Goal: Task Accomplishment & Management: Manage account settings

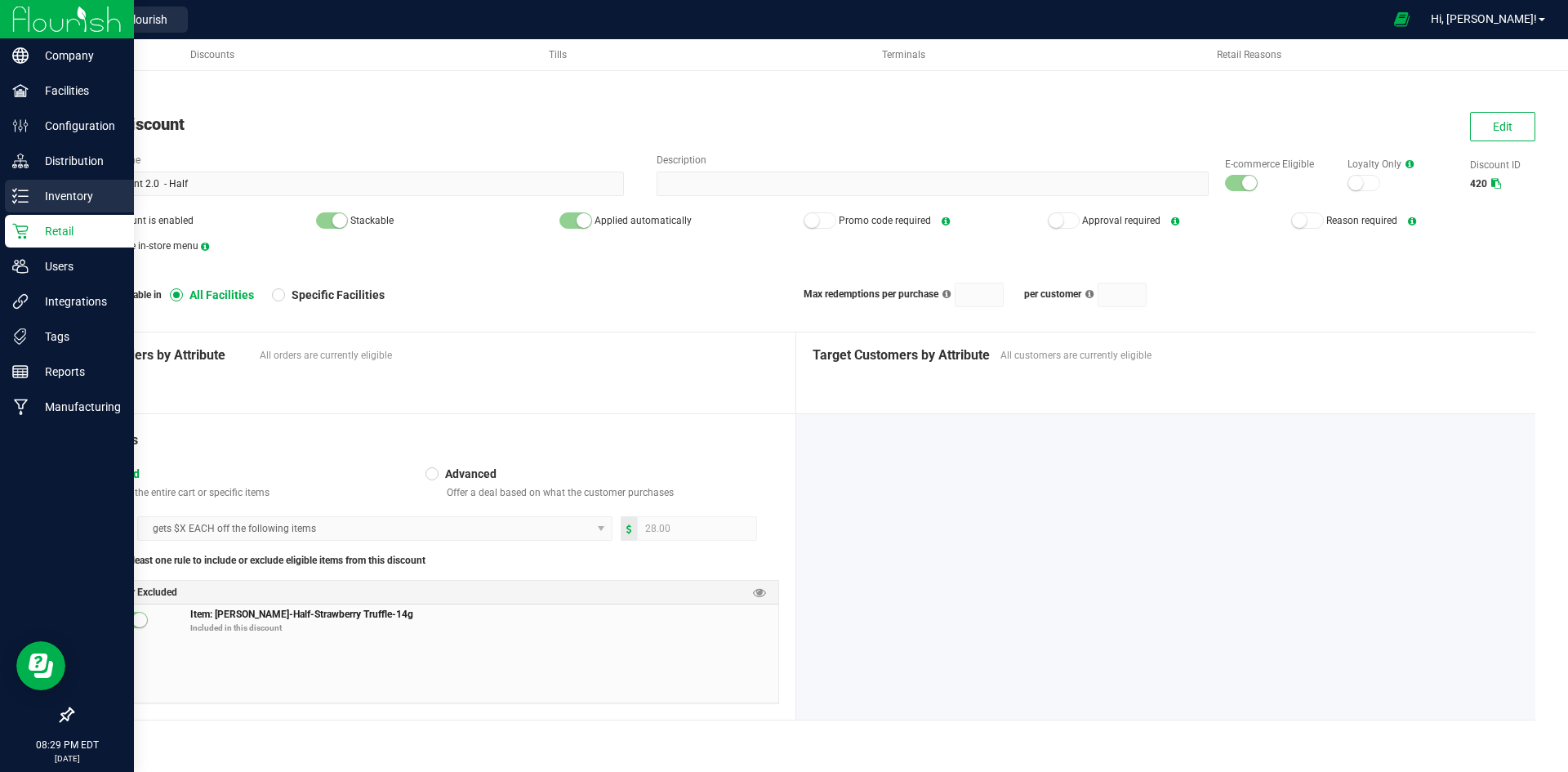
click at [39, 186] on div "Inventory" at bounding box center [69, 195] width 129 height 32
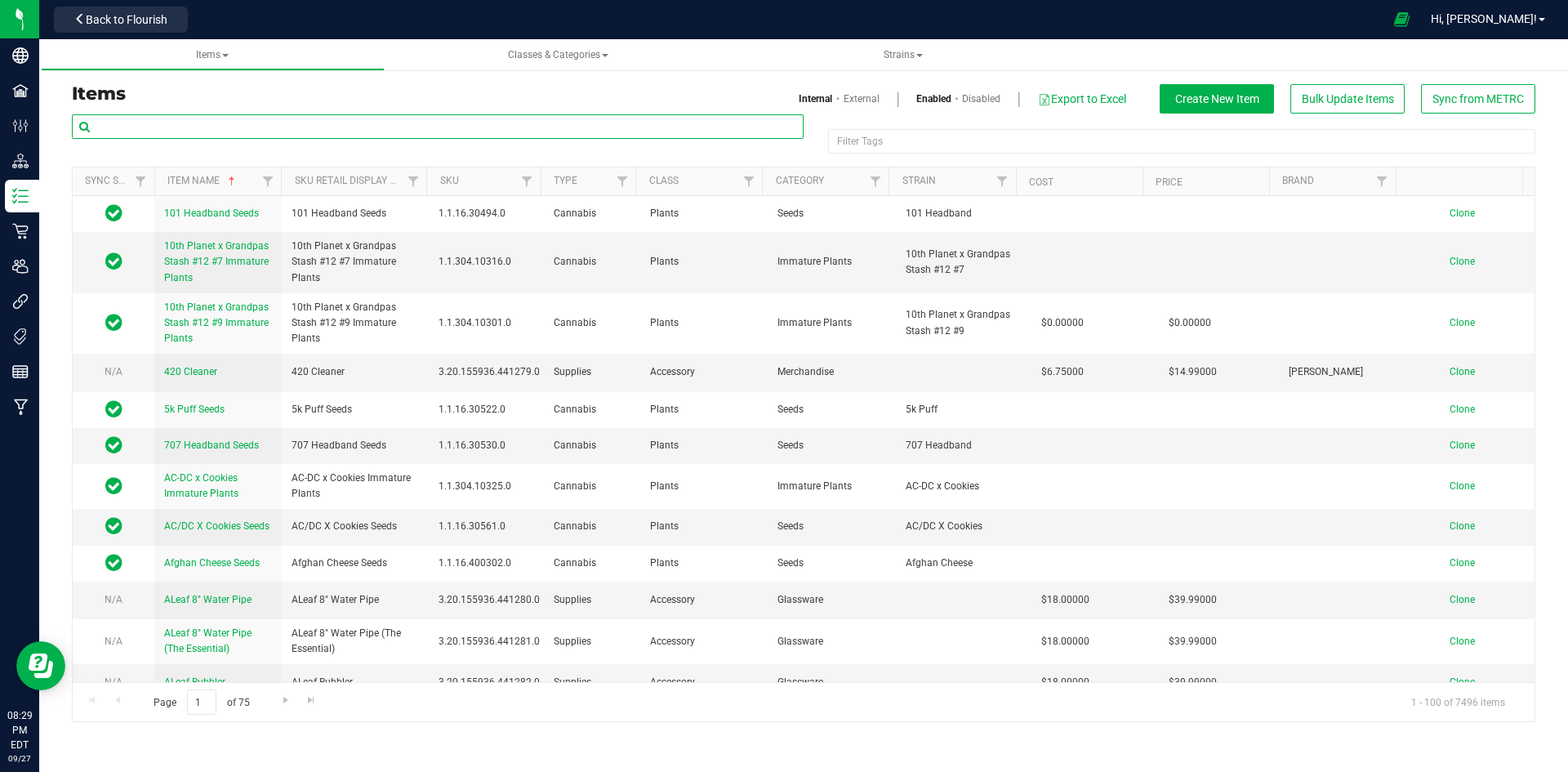
paste input "1.8.302.488436.0"
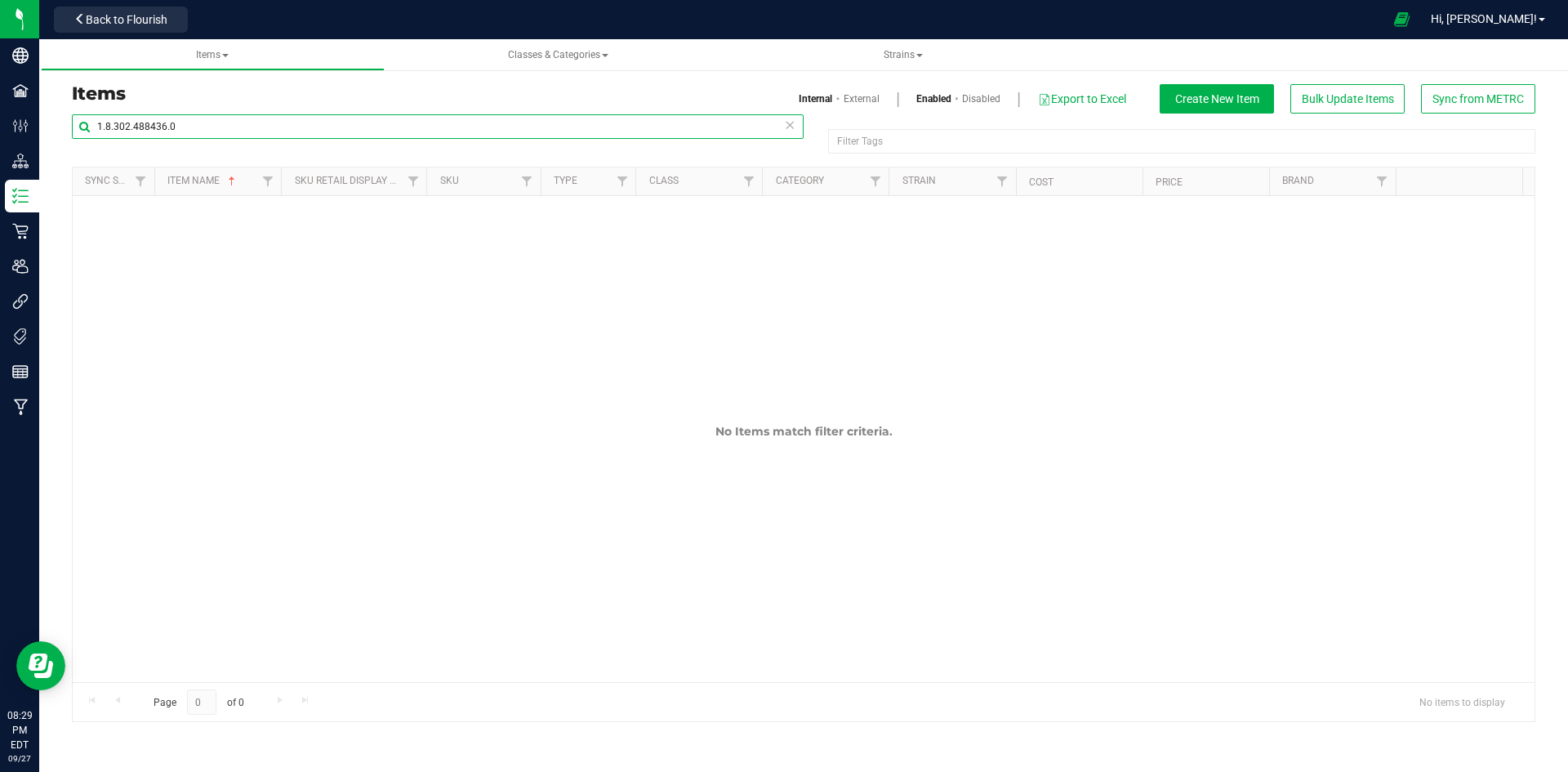
type input "1.8.302.488436.0"
click at [869, 96] on link "External" at bounding box center [862, 98] width 36 height 15
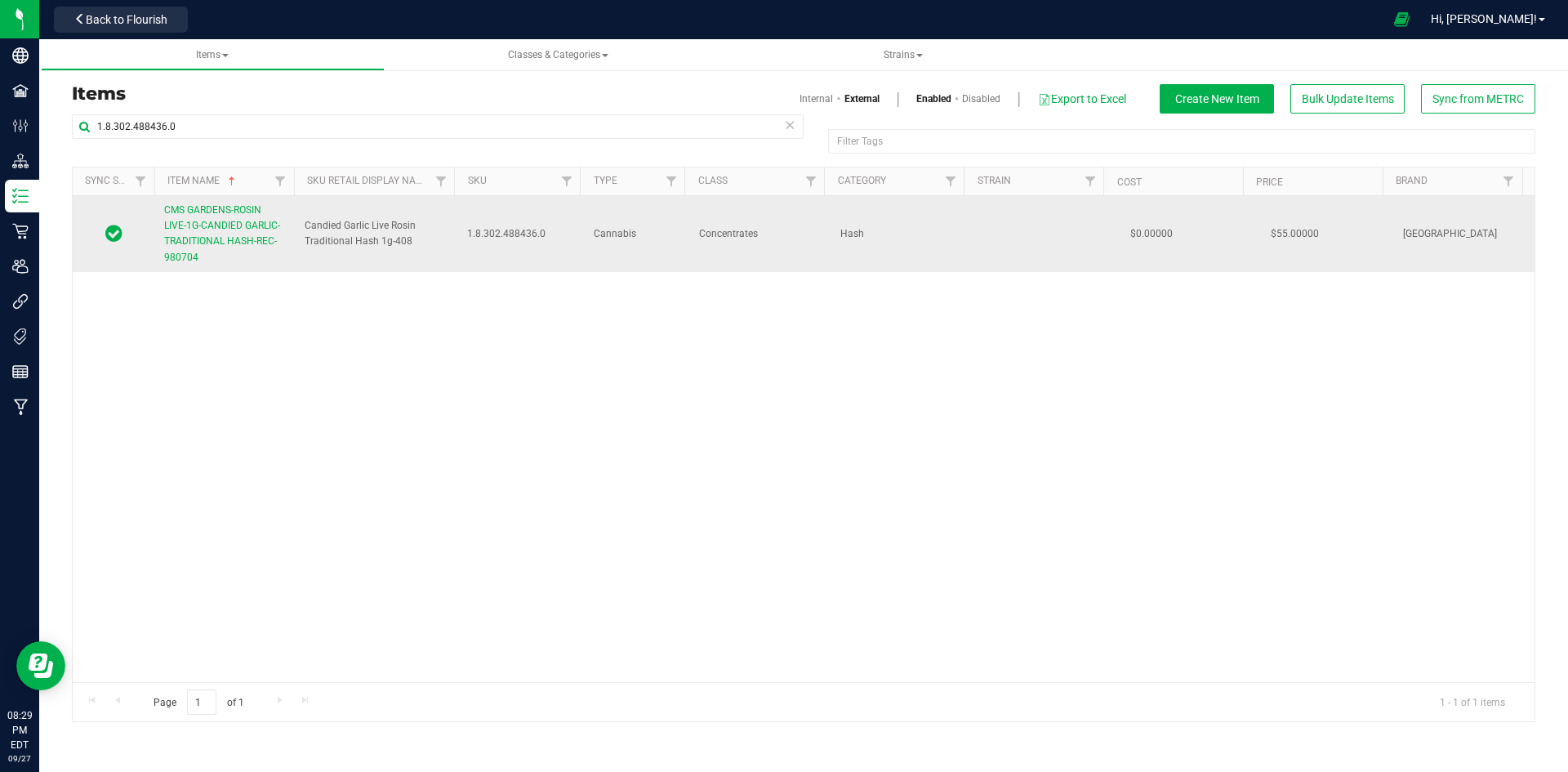
click at [238, 233] on link "CMS GARDENS-ROSIN LIVE-1G-CANDIED GARLIC-TRADITIONAL HASH-REC-980704" at bounding box center [224, 234] width 121 height 63
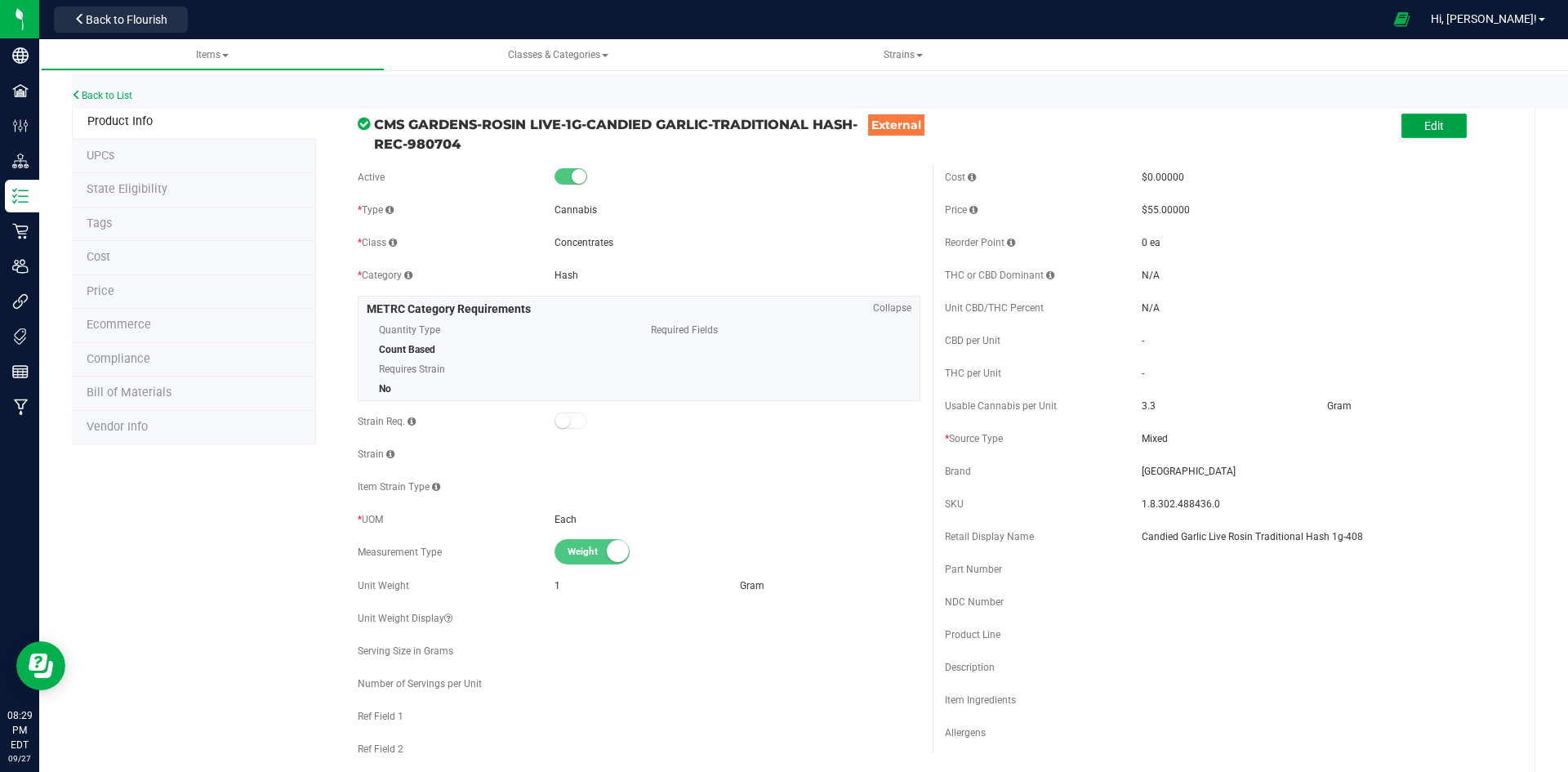
click at [1411, 122] on button "Edit" at bounding box center [1434, 126] width 66 height 25
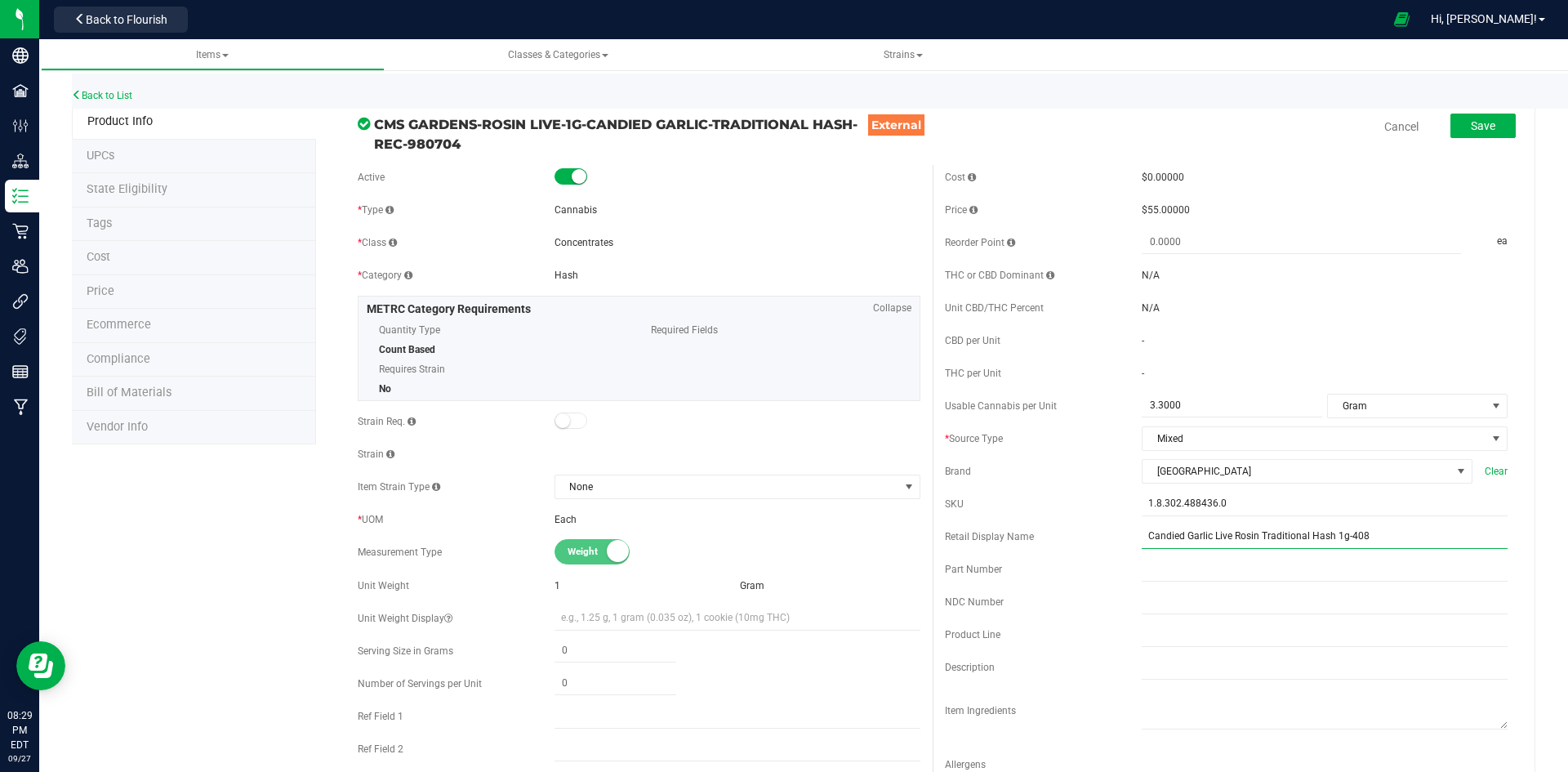
click at [1247, 535] on input "Candied Garlic Live Rosin Traditional Hash 1g-408" at bounding box center [1324, 536] width 365 height 25
type input "Candied Garlic Traditional Hash 1g-408"
click at [1471, 129] on span "Save" at bounding box center [1483, 125] width 25 height 13
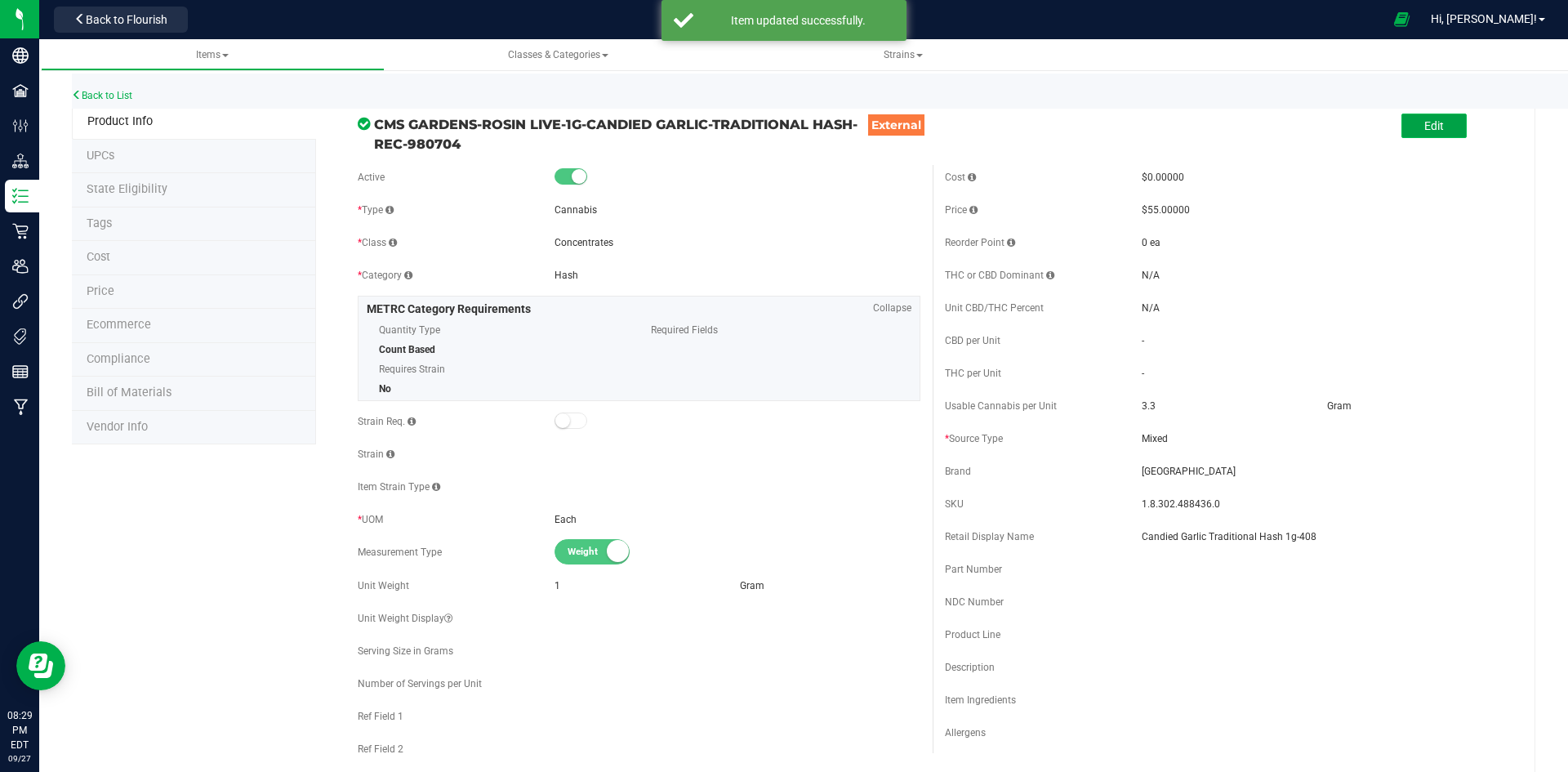
click at [1401, 124] on button "Edit" at bounding box center [1434, 126] width 66 height 25
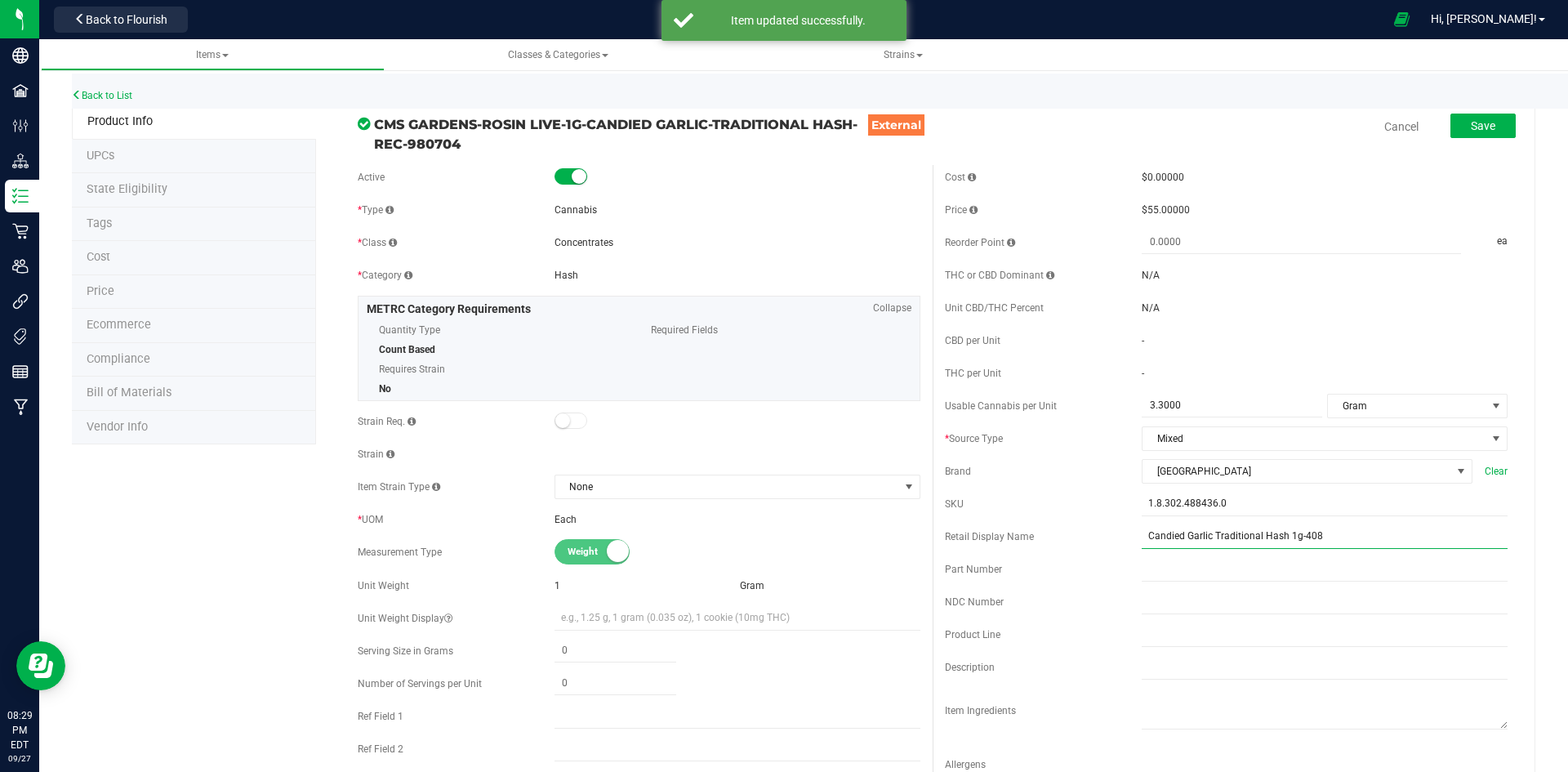
click at [1252, 535] on input "Candied Garlic Traditional Hash 1g-408" at bounding box center [1324, 536] width 365 height 25
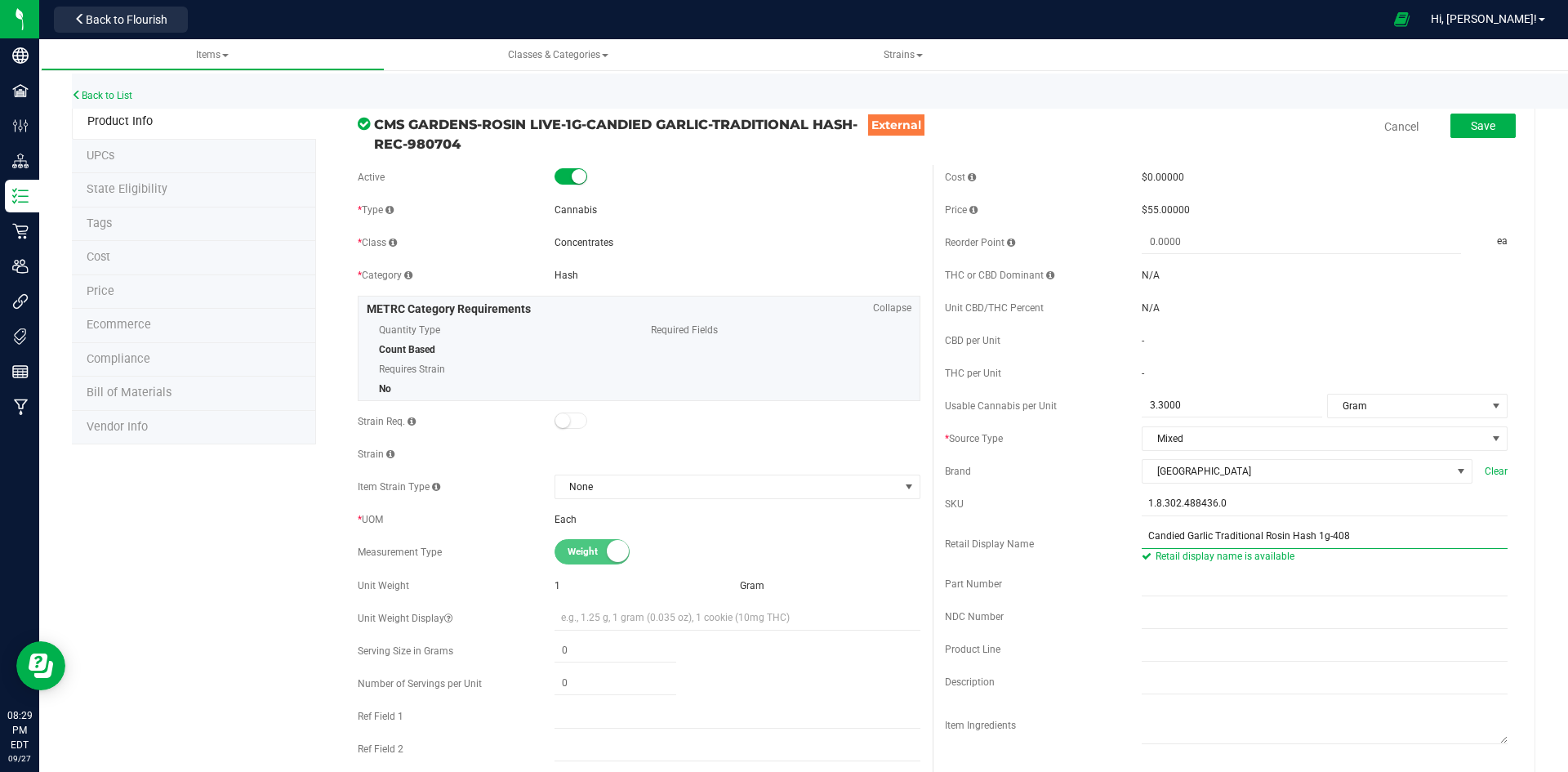
type input "Candied Garlic Traditional Rosin Hash 1g-408"
click at [1082, 534] on div "Retail Display Name Candied Garlic Traditional Rosin Hash 1g-408 Retail display…" at bounding box center [1226, 543] width 563 height 39
click at [1473, 131] on span "Save" at bounding box center [1483, 125] width 25 height 13
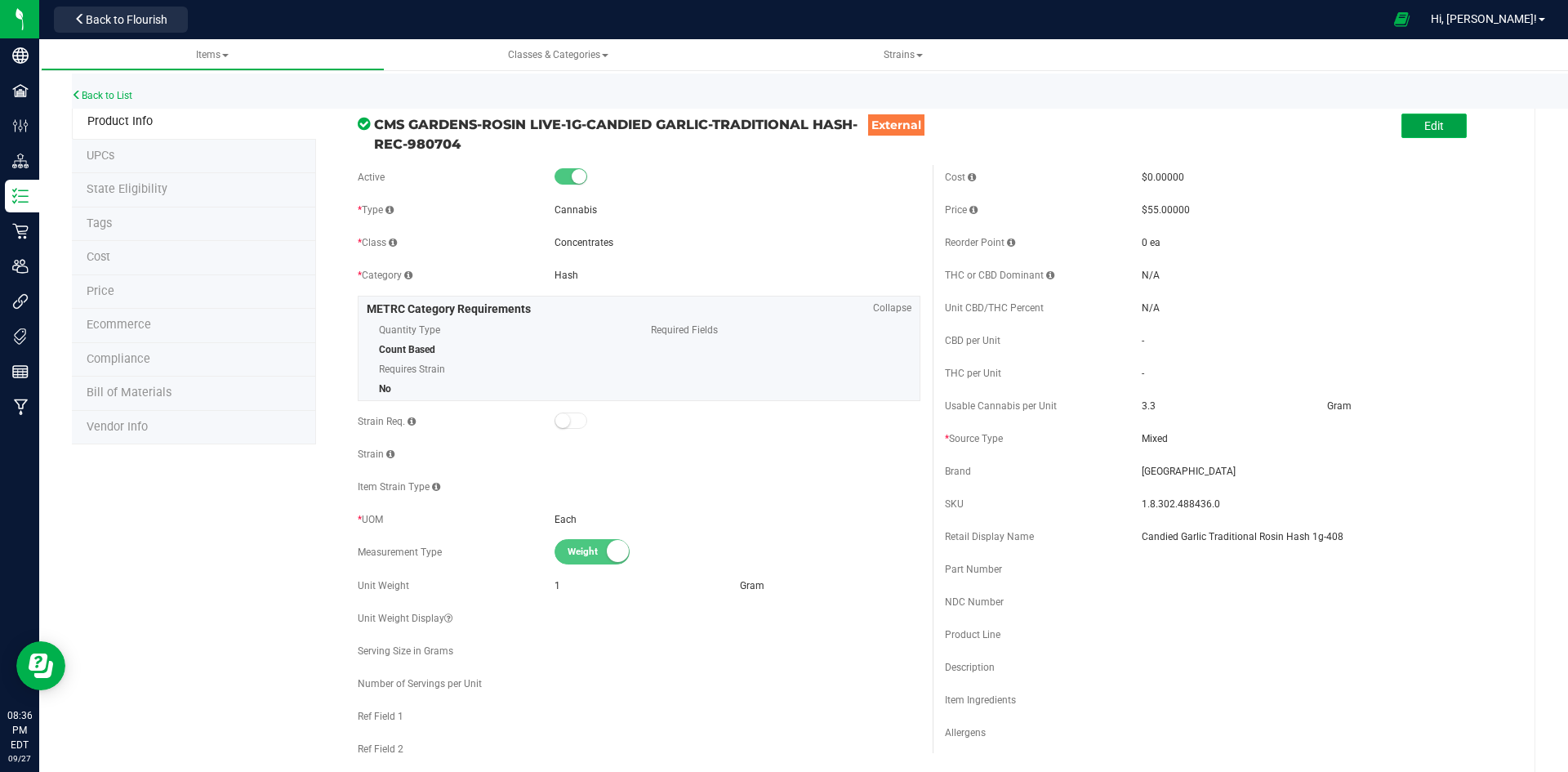
click at [1445, 129] on button "Edit" at bounding box center [1434, 126] width 66 height 25
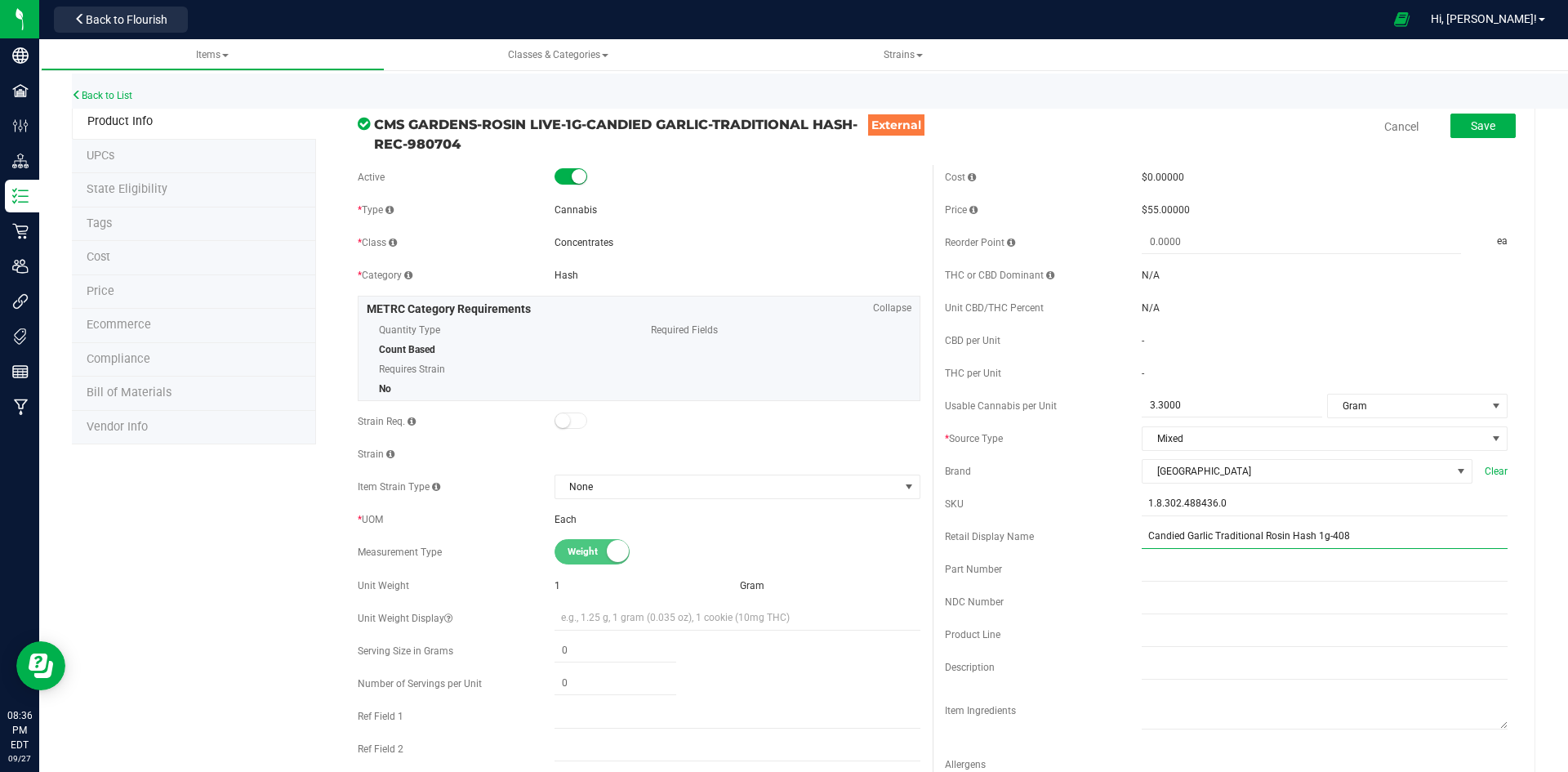
click at [1263, 538] on input "Candied Garlic Traditional Rosin Hash 1g-408" at bounding box center [1324, 536] width 365 height 25
type input "Candied Garlic Live Rosin Traditional Hash 1g-408"
click at [1104, 522] on div "Cost $0.00000 Price $55.00000 Reorder Point ea THC or CBD Dominant" at bounding box center [1226, 487] width 587 height 645
click at [1471, 131] on span "Save" at bounding box center [1483, 125] width 25 height 13
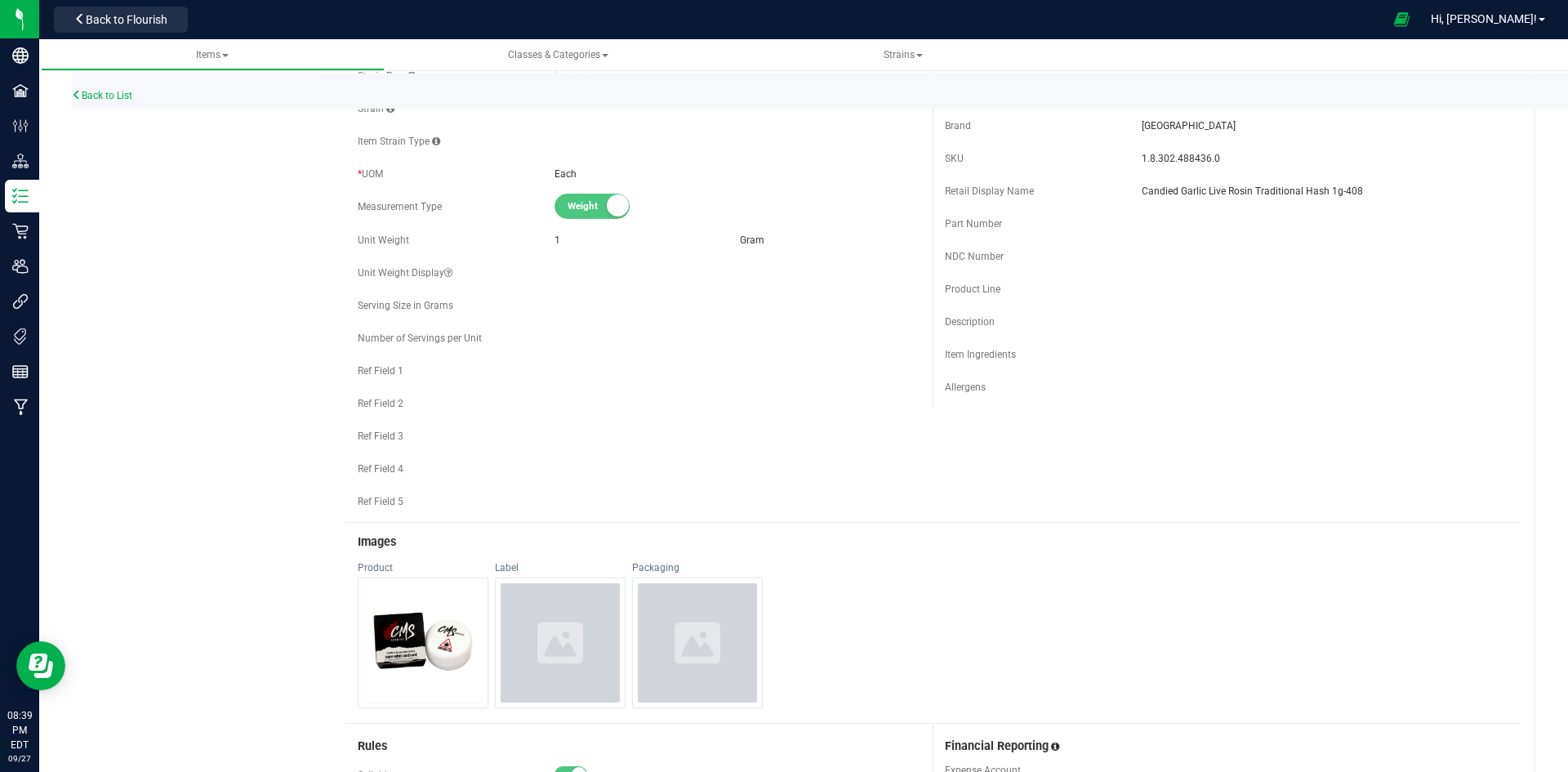
scroll to position [163, 0]
